Goal: Task Accomplishment & Management: Manage account settings

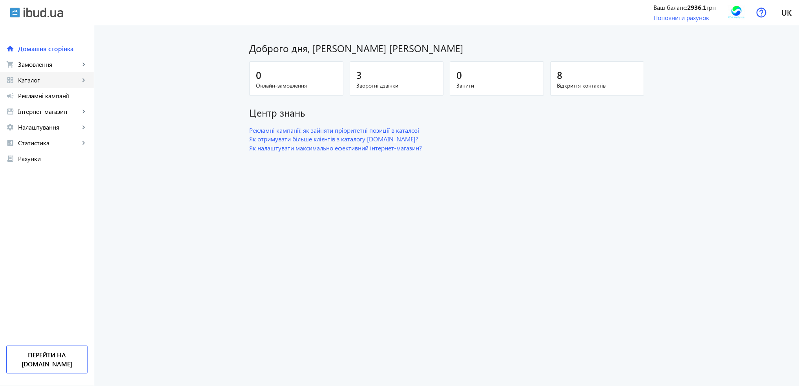
click at [16, 81] on link "grid_view Каталог keyboard_arrow_right" at bounding box center [47, 80] width 94 height 16
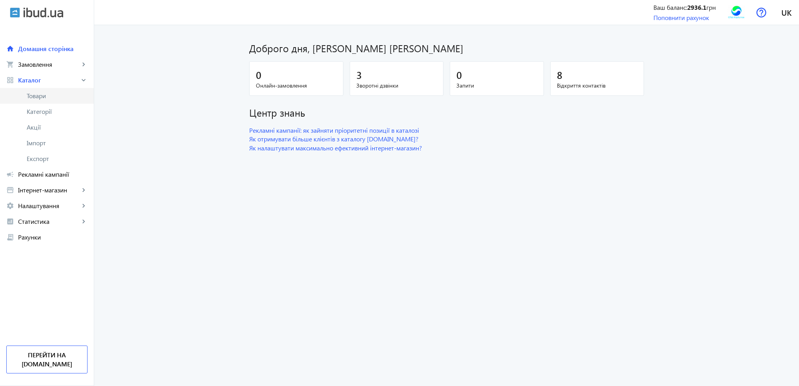
click at [31, 97] on span "Товари" at bounding box center [57, 96] width 61 height 8
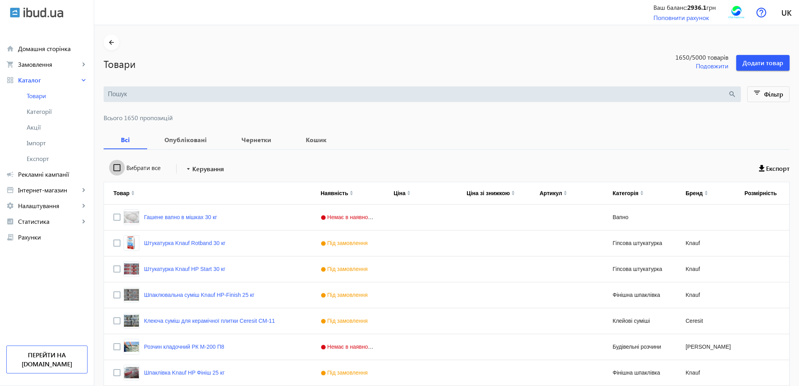
click at [114, 168] on input "Вибрати все" at bounding box center [117, 168] width 16 height 16
checkbox input "true"
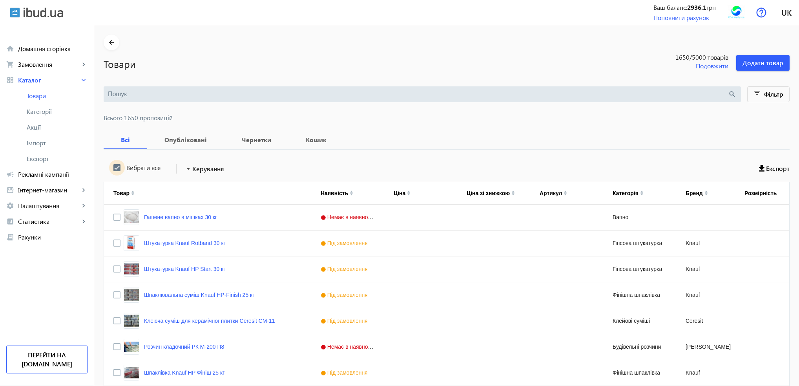
checkbox input "true"
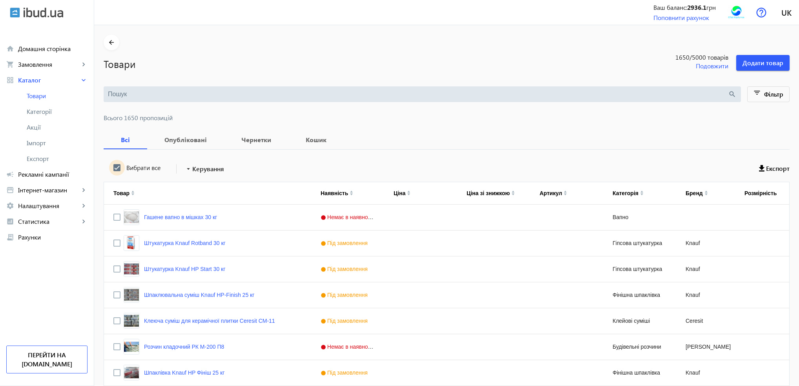
checkbox input "true"
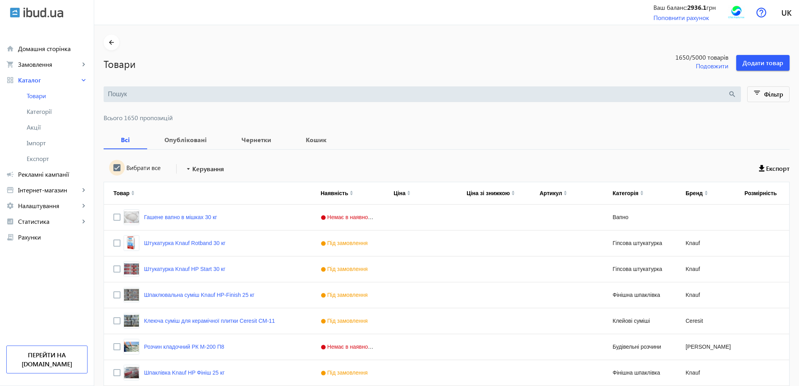
checkbox input "true"
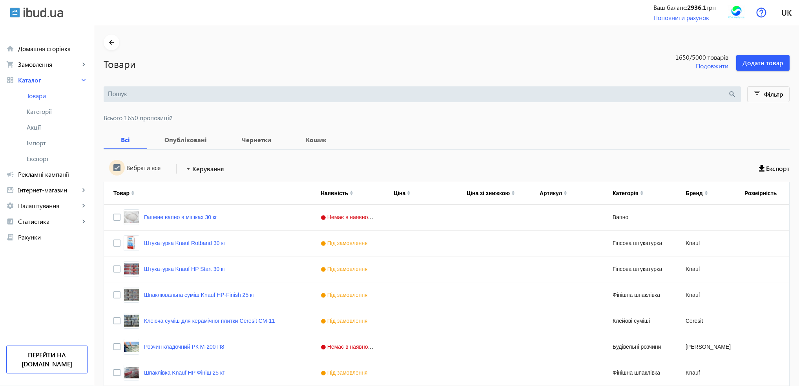
checkbox input "true"
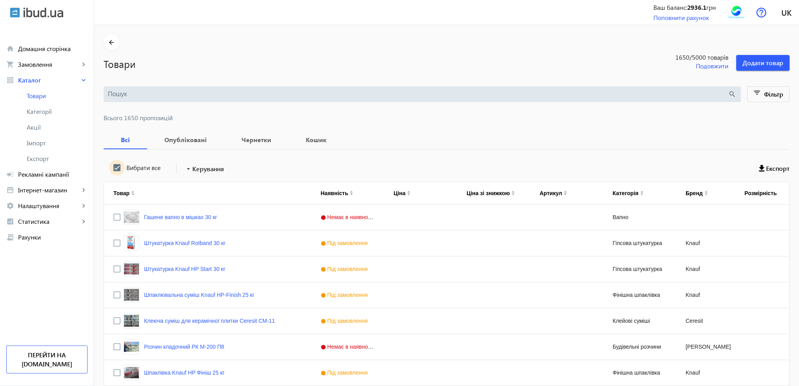
checkbox input "true"
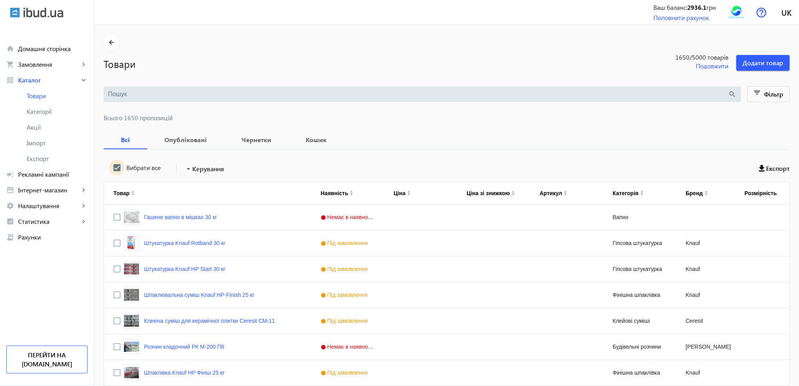
checkbox input "true"
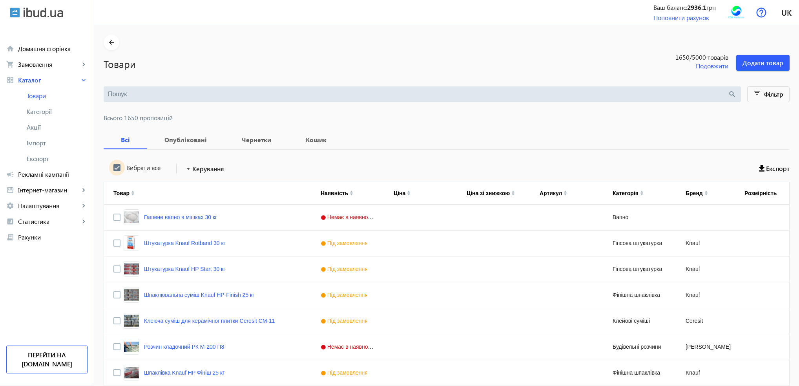
checkbox input "true"
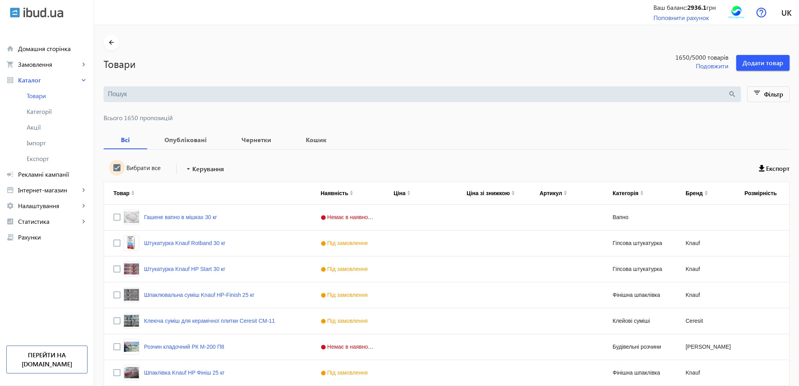
checkbox input "true"
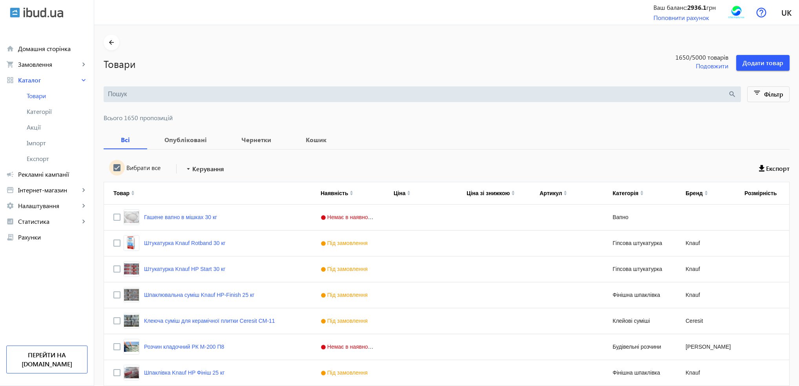
checkbox input "true"
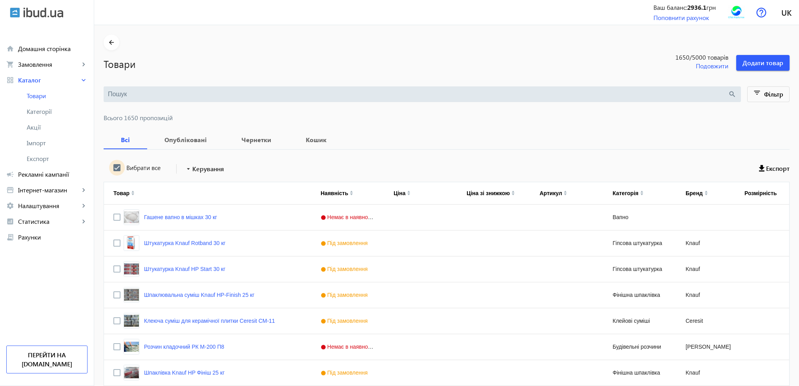
checkbox input "true"
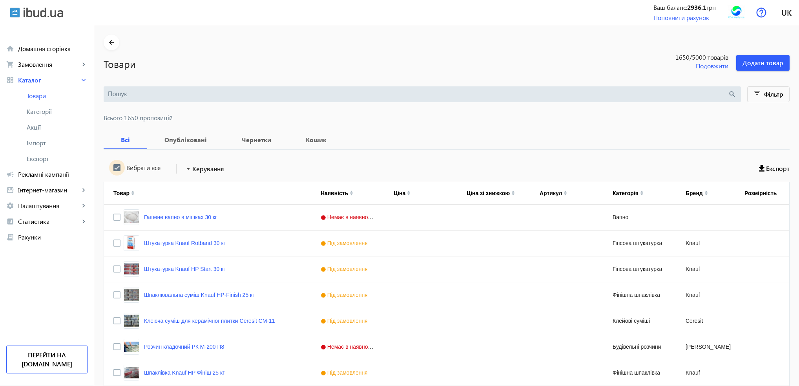
checkbox input "true"
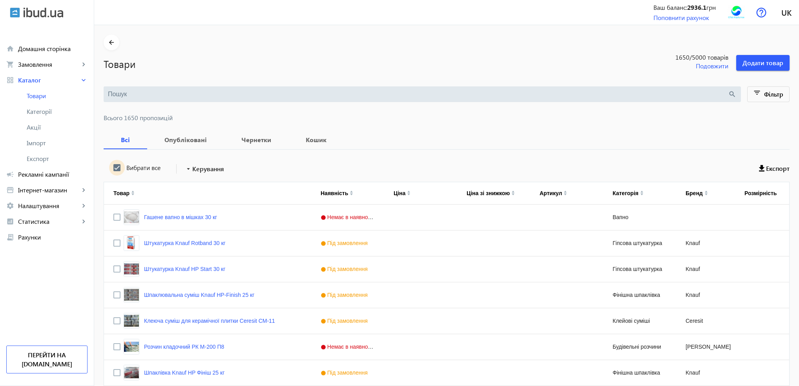
checkbox input "true"
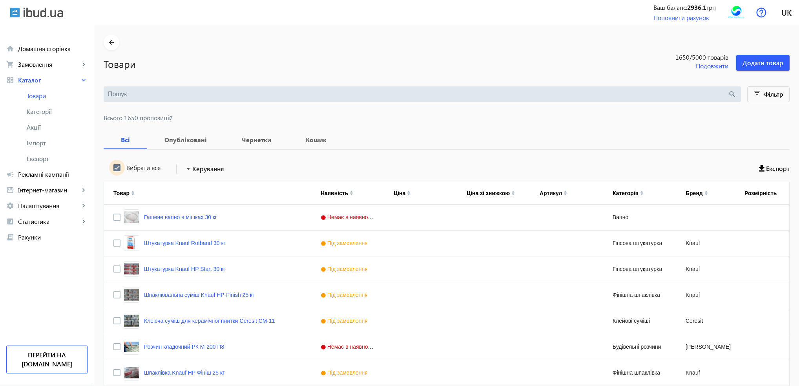
checkbox input "true"
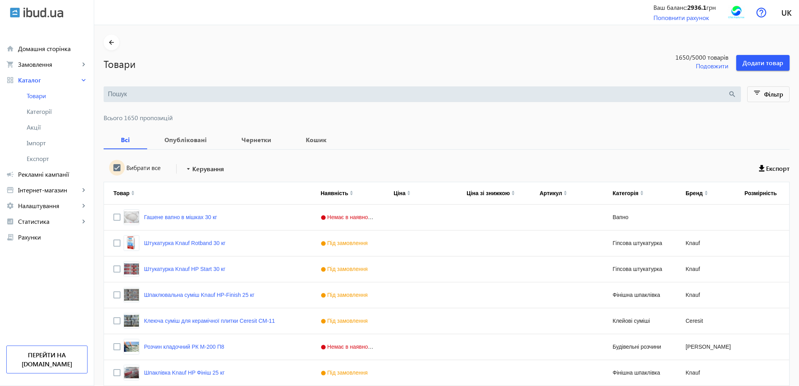
checkbox input "true"
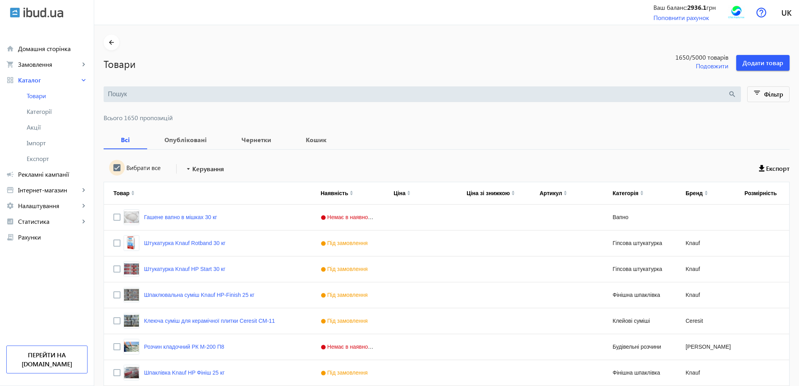
checkbox input "true"
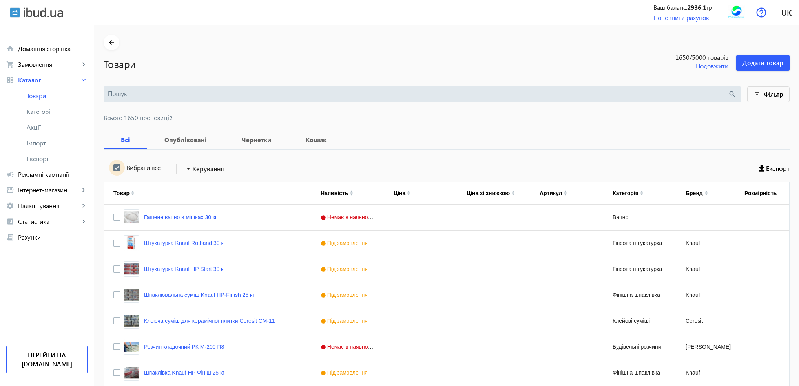
checkbox input "true"
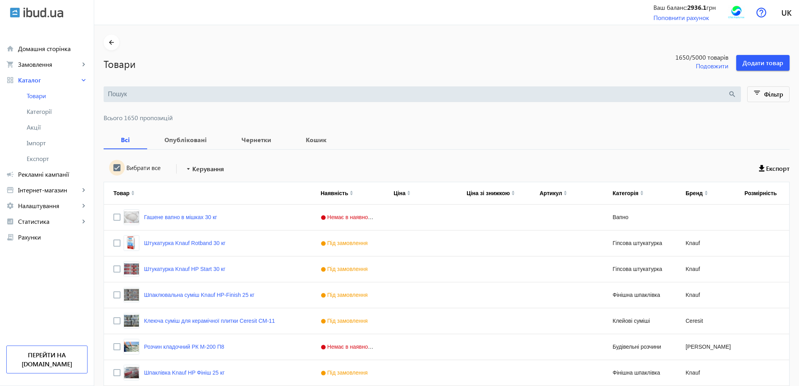
checkbox input "true"
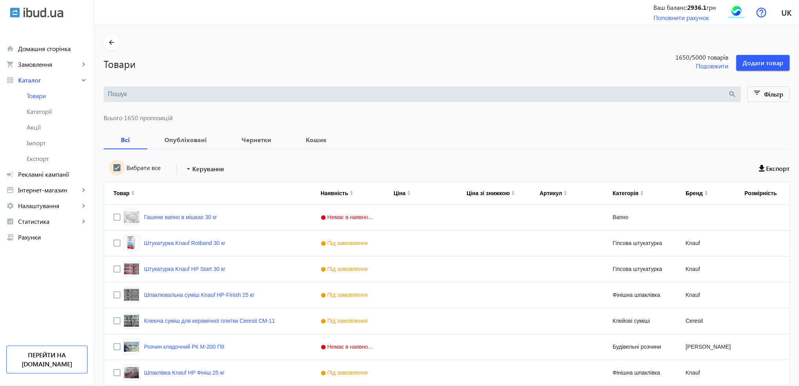
checkbox input "true"
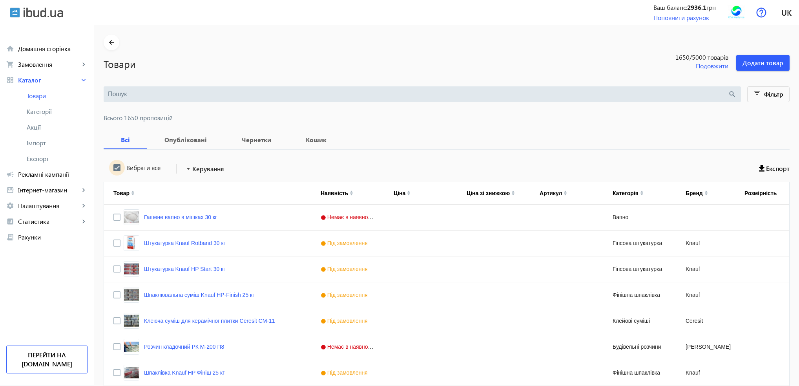
checkbox input "true"
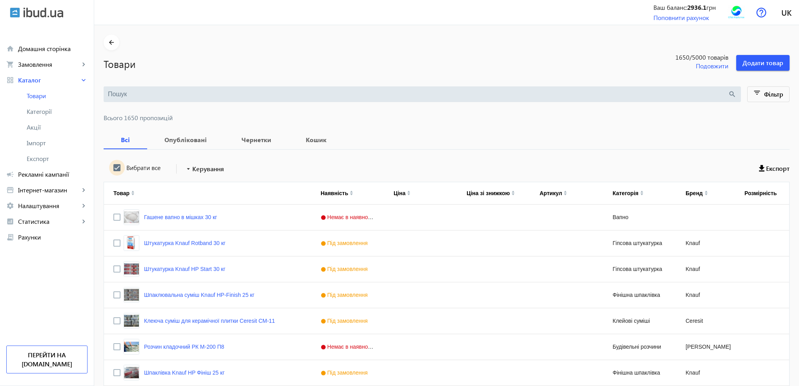
checkbox input "true"
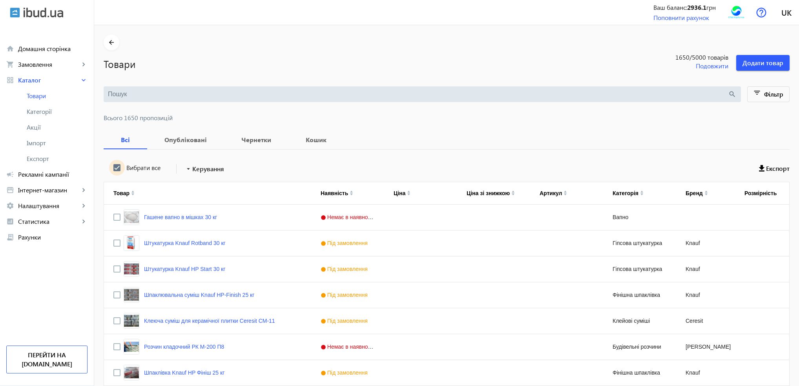
checkbox input "true"
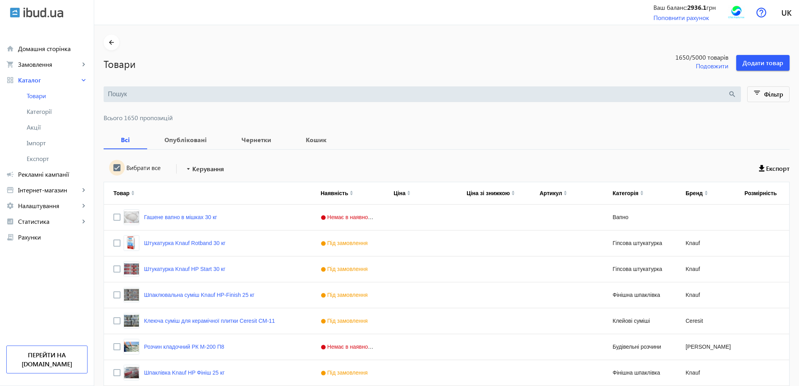
checkbox input "true"
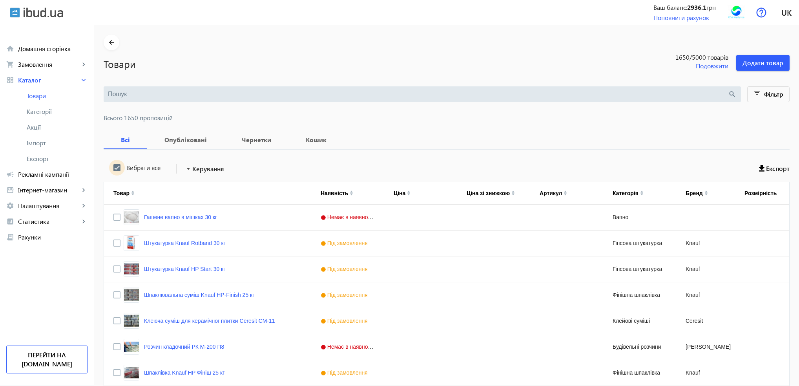
checkbox input "true"
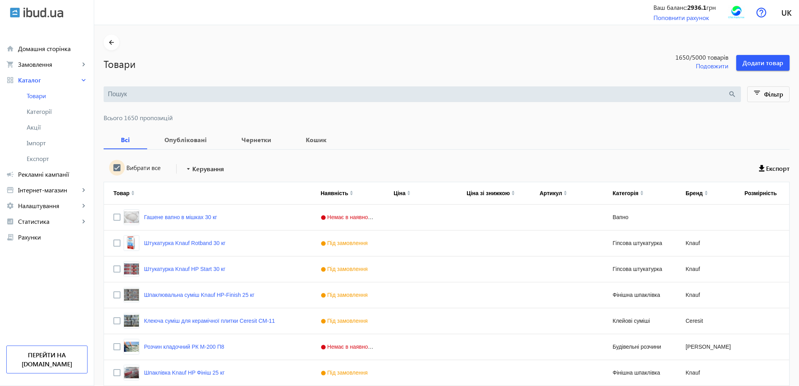
checkbox input "true"
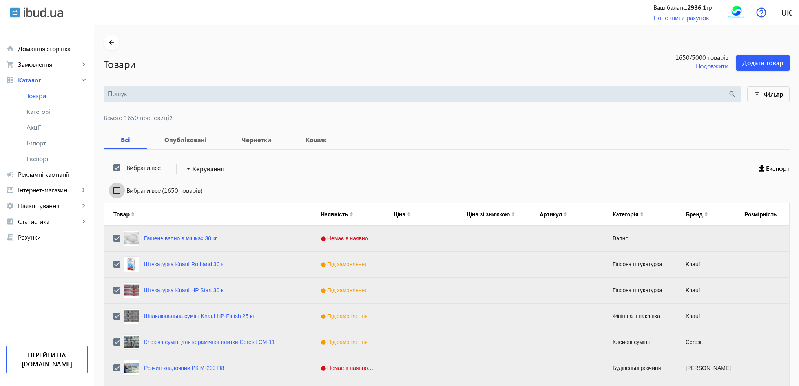
click at [114, 191] on input "Вибрати все (1650 товарів)" at bounding box center [117, 190] width 16 height 16
checkbox input "true"
click at [193, 172] on span "Керування" at bounding box center [208, 168] width 32 height 9
click at [201, 177] on span "Підняти вгору" at bounding box center [231, 174] width 95 height 6
